Goal: Task Accomplishment & Management: Manage account settings

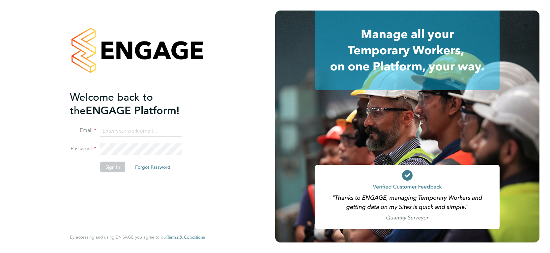
type input "adam.burden@uk.g4s.com"
click at [117, 166] on button "Sign In" at bounding box center [112, 167] width 25 height 11
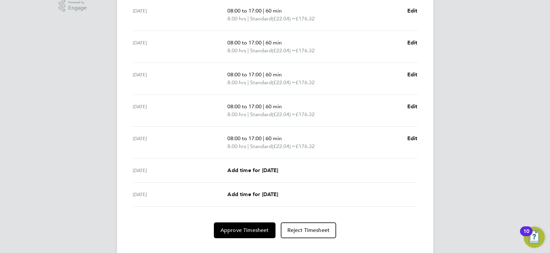
scroll to position [226, 0]
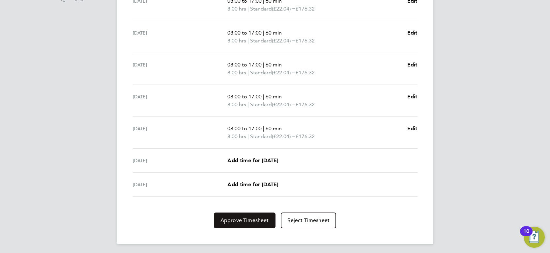
drag, startPoint x: 248, startPoint y: 224, endPoint x: 245, endPoint y: 221, distance: 4.0
click at [246, 222] on button "Approve Timesheet" at bounding box center [245, 221] width 62 height 16
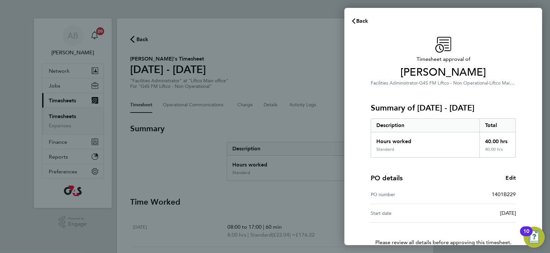
click at [507, 108] on h3 "Summary of [DATE] - [DATE]" at bounding box center [443, 108] width 145 height 11
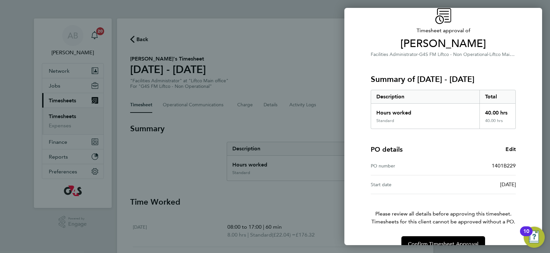
scroll to position [43, 0]
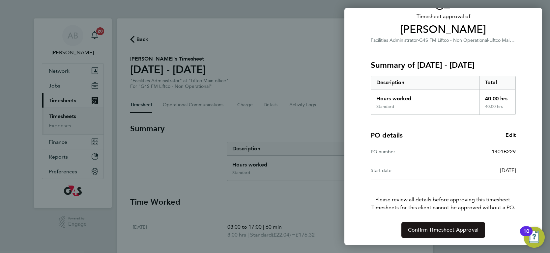
click at [457, 228] on span "Confirm Timesheet Approval" at bounding box center [443, 230] width 71 height 7
